Goal: Transaction & Acquisition: Purchase product/service

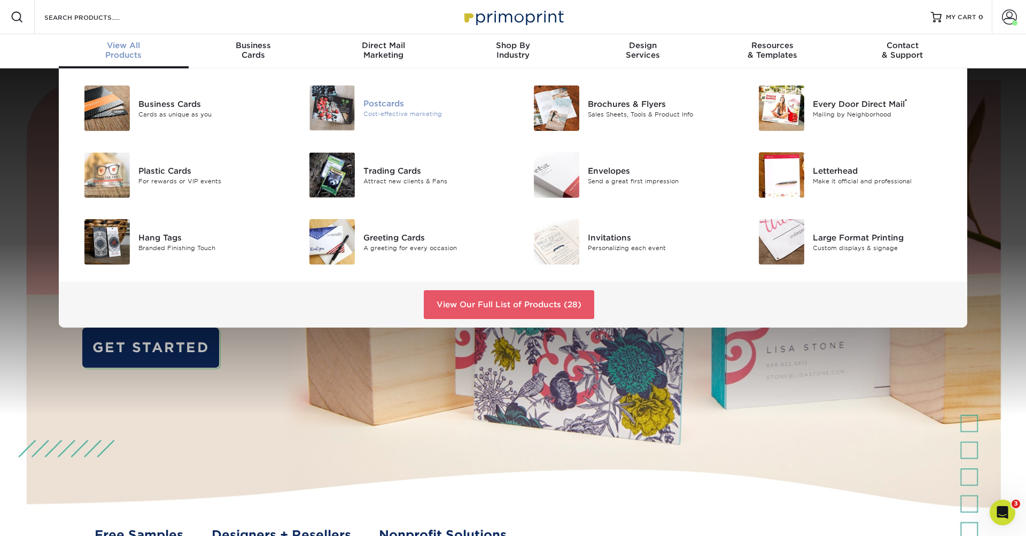
click at [364, 125] on div "Postcards Cost-effective marketing" at bounding box center [439, 108] width 150 height 45
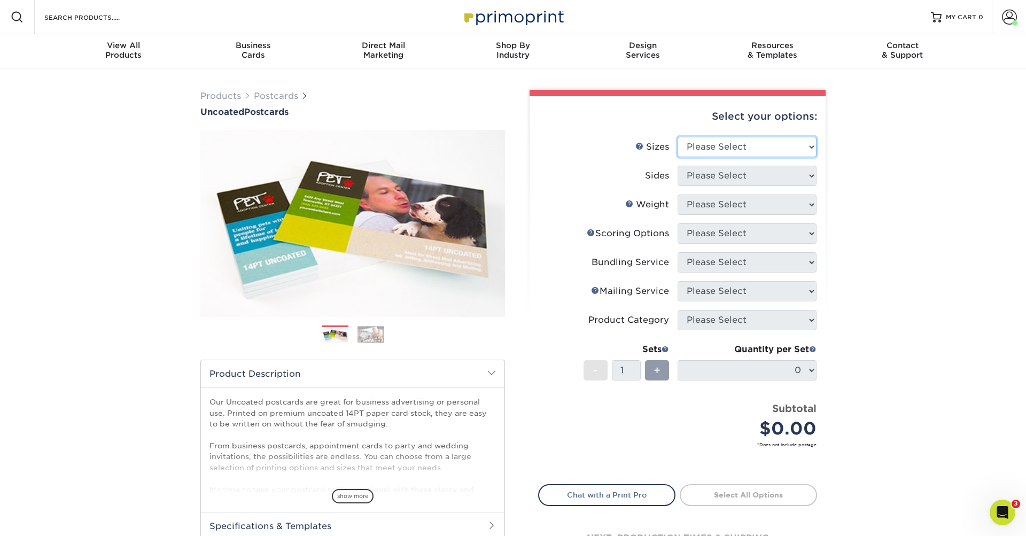
select select "5.50x8.50"
select select "32d3c223-f82c-492b-b915-ba065a00862f"
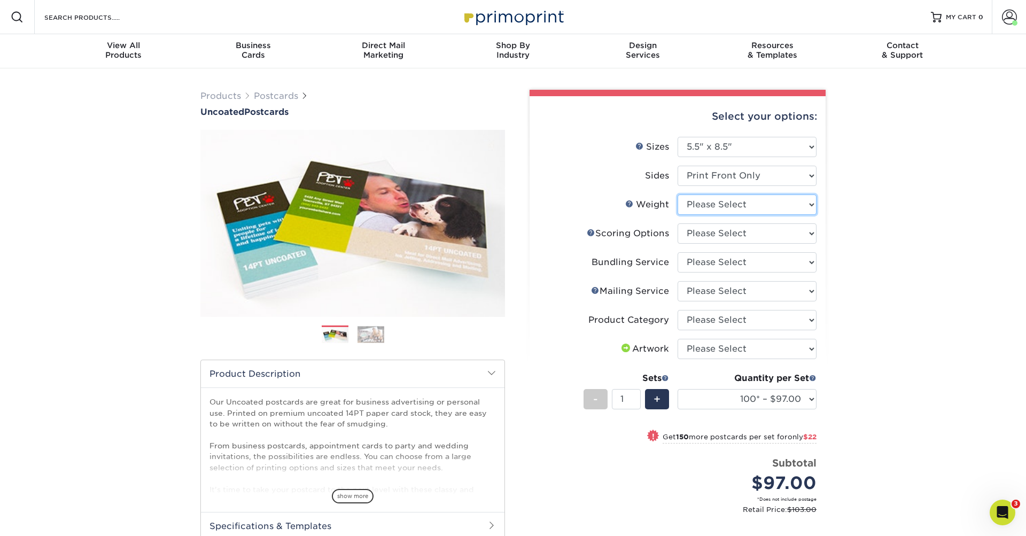
select select "14PT Uncoated"
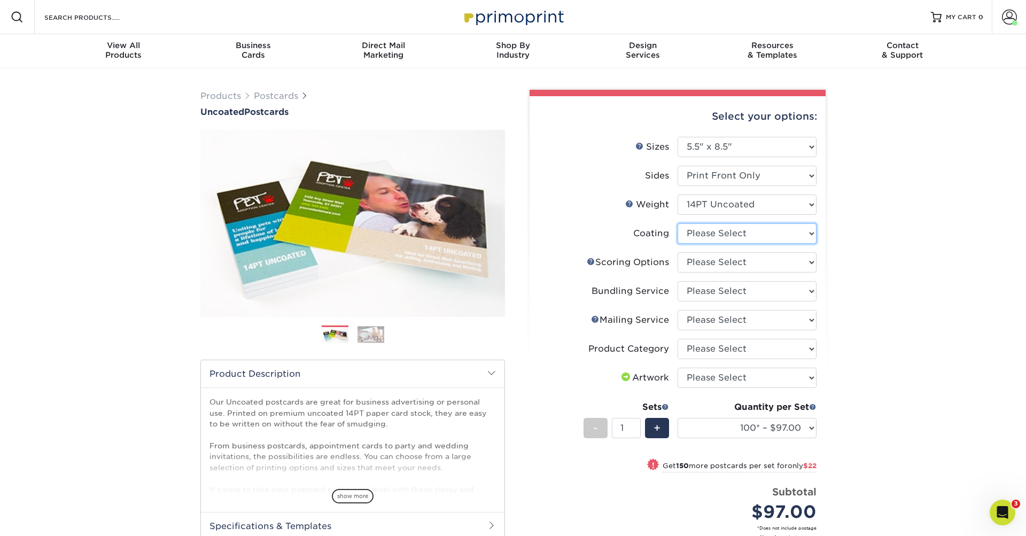
select select "3e7618de-abca-4bda-9f97-8b9129e913d8"
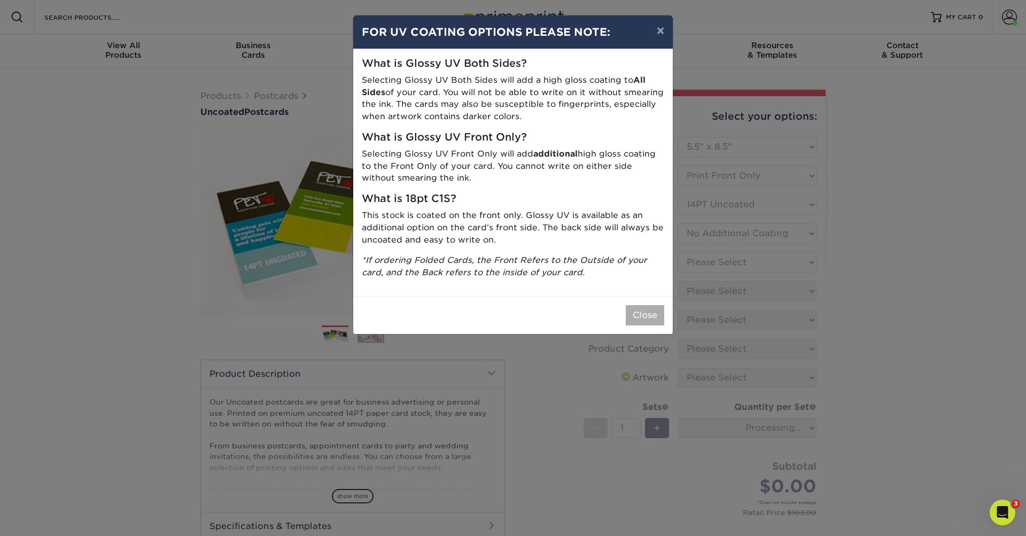
click at [650, 305] on button "Close" at bounding box center [645, 315] width 38 height 20
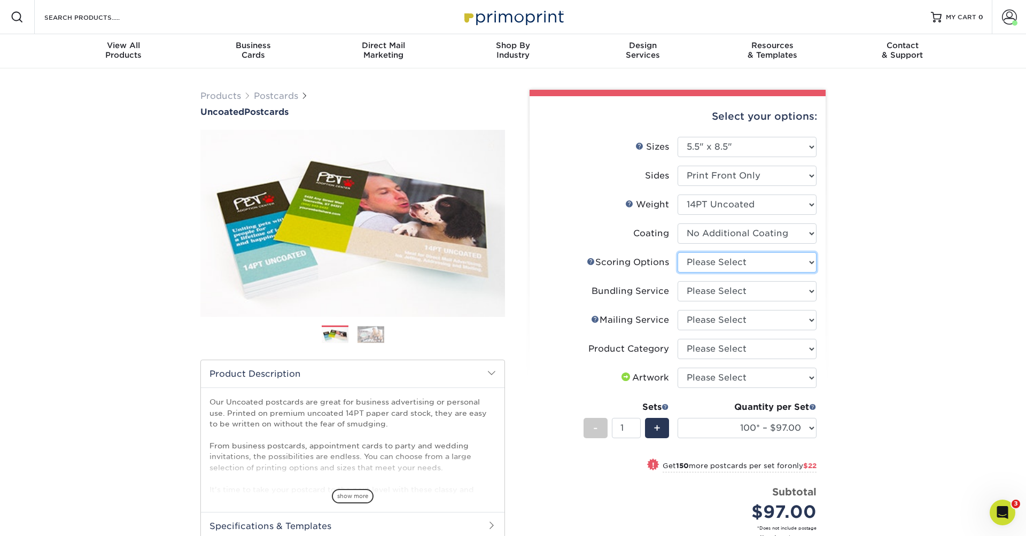
select select "16ebe401-5398-422d-8cb0-f3adbb82deb5"
select select "58689abb-25c0-461c-a4c3-a80b627d6649"
select select "3e5e9bdd-d78a-4c28-a41d-fe1407925ca6"
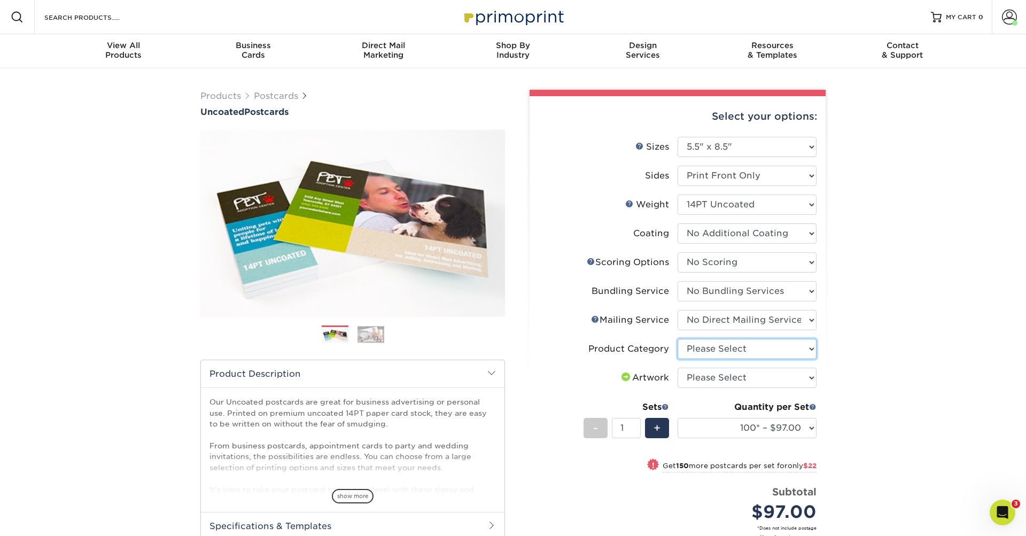
select select "9b7272e0-d6c8-4c3c-8e97-d3a1bcdab858"
select select "upload"
select select "500 – $159.00"
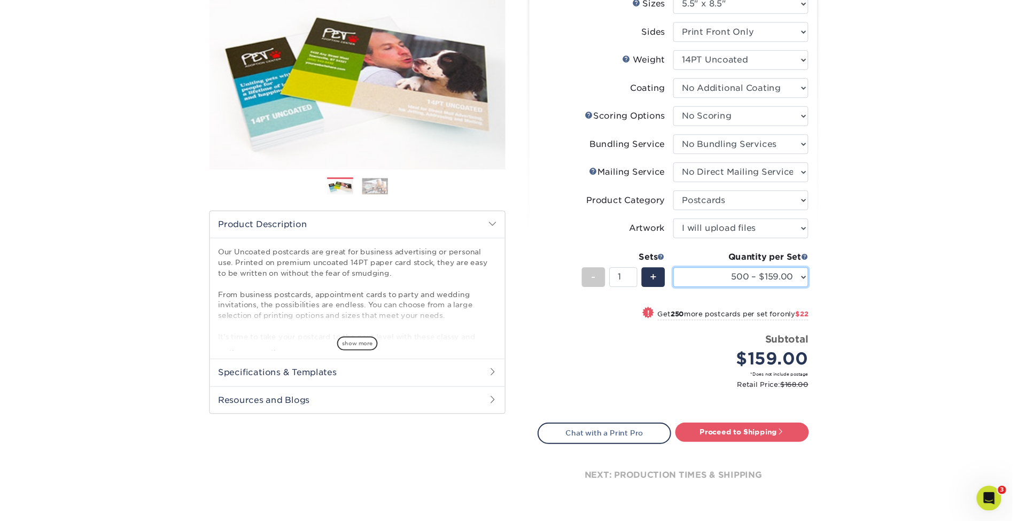
scroll to position [143, 0]
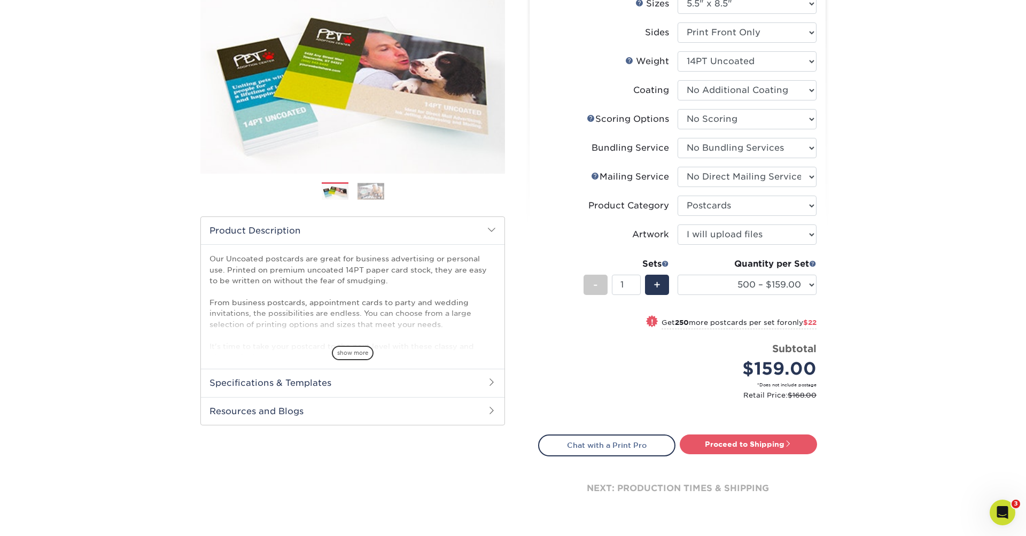
click at [999, 8] on div "Products Postcards Uncoated Postcards Next" at bounding box center [513, 242] width 1026 height 634
